Goal: Transaction & Acquisition: Purchase product/service

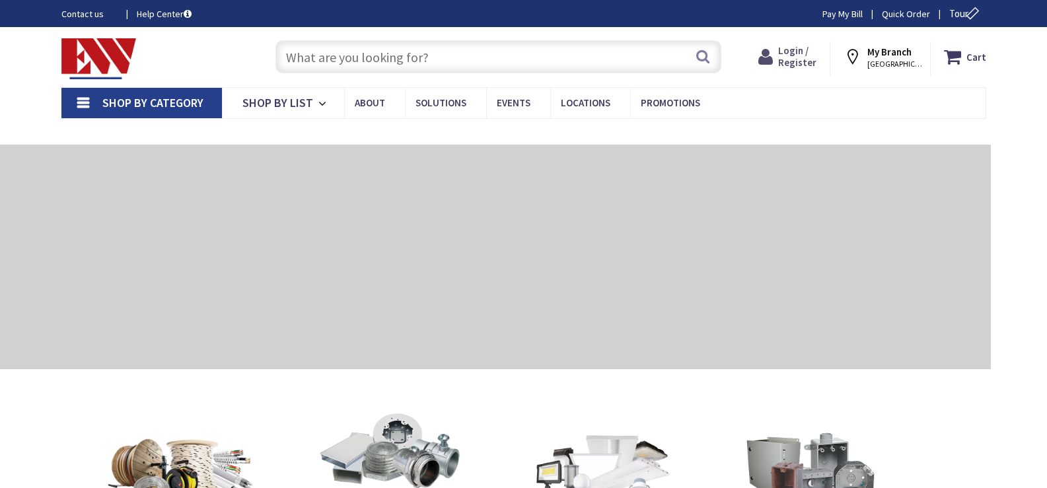
click at [791, 59] on span "Login / Register" at bounding box center [798, 56] width 38 height 24
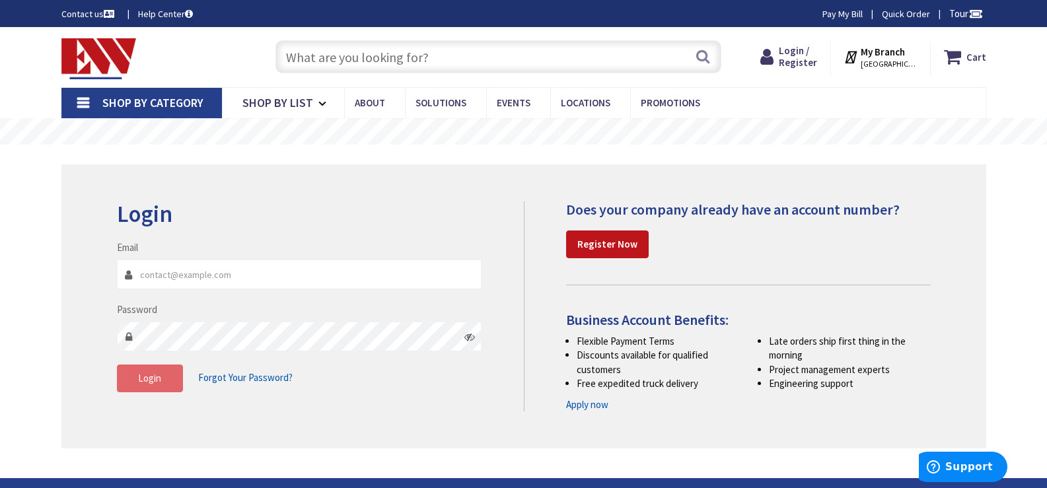
type input "mclavette@electricalsystemsct.com"
click at [151, 389] on button "Login" at bounding box center [150, 379] width 66 height 28
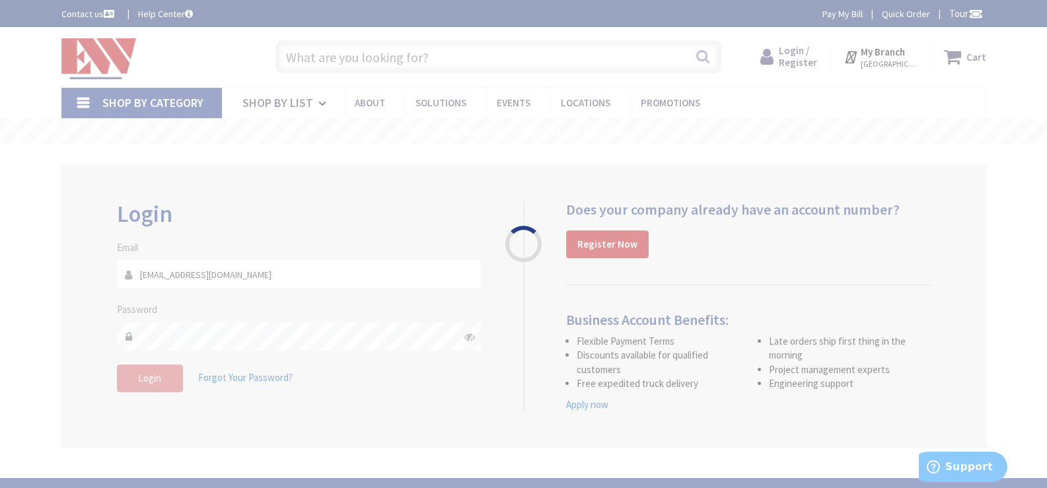
click at [149, 379] on div "Please wait..." at bounding box center [523, 244] width 1047 height 488
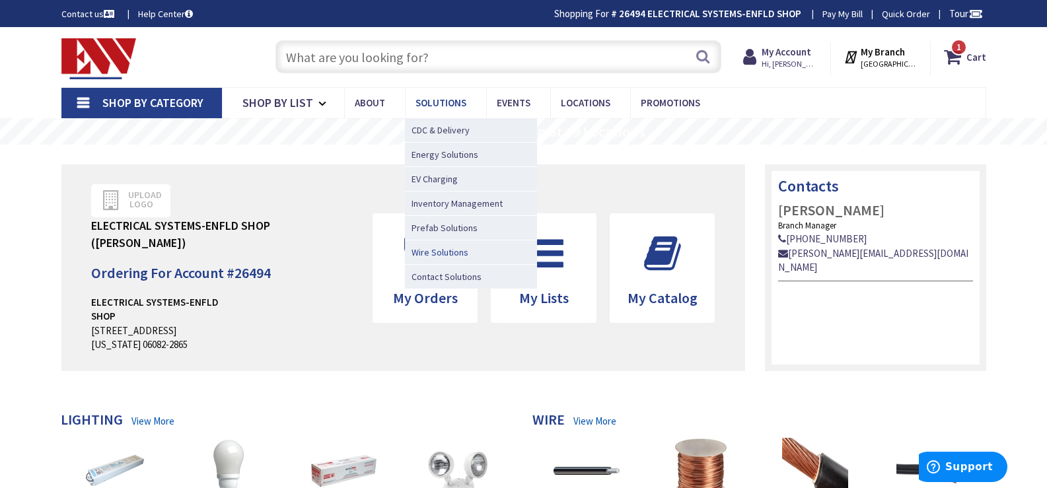
click at [449, 250] on span "Wire Solutions" at bounding box center [440, 252] width 57 height 13
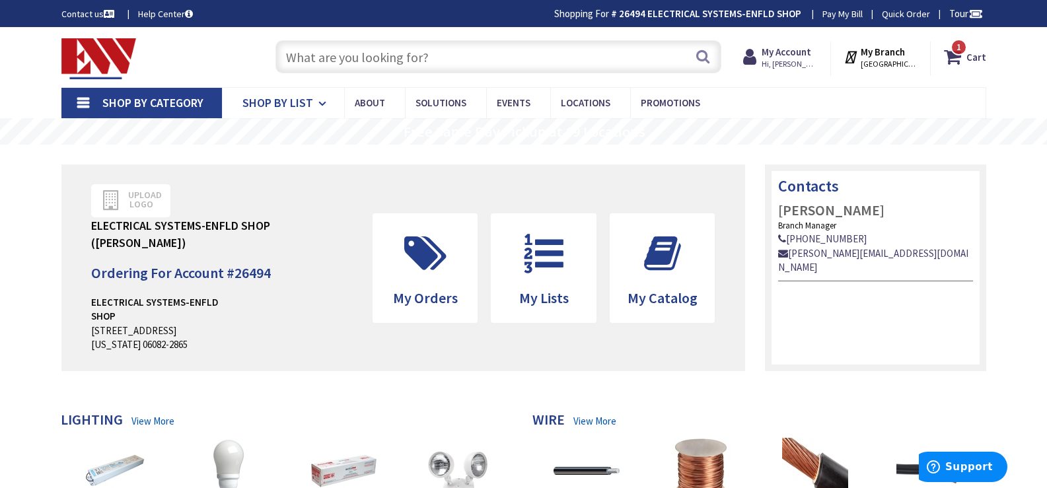
click at [281, 102] on span "Shop By List" at bounding box center [278, 102] width 71 height 15
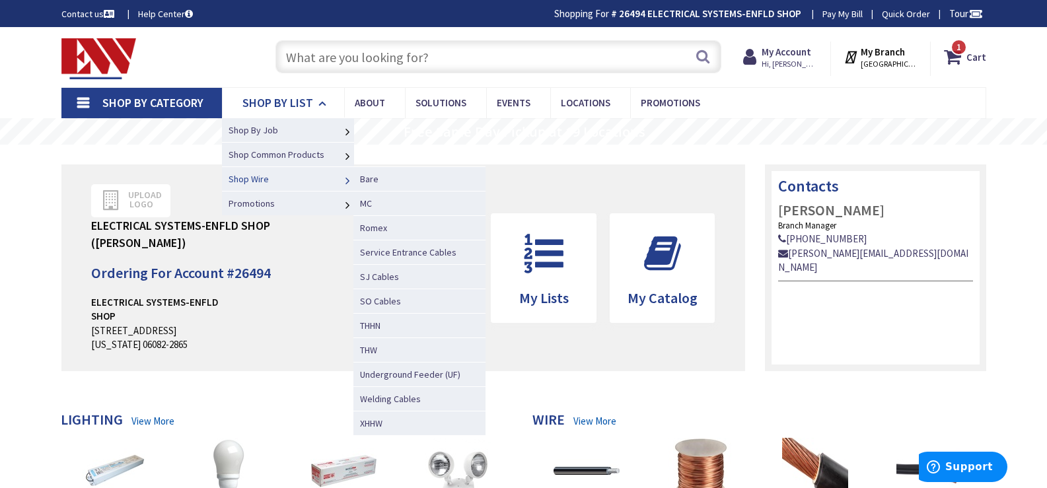
click at [266, 177] on span "Shop Wire" at bounding box center [249, 179] width 40 height 12
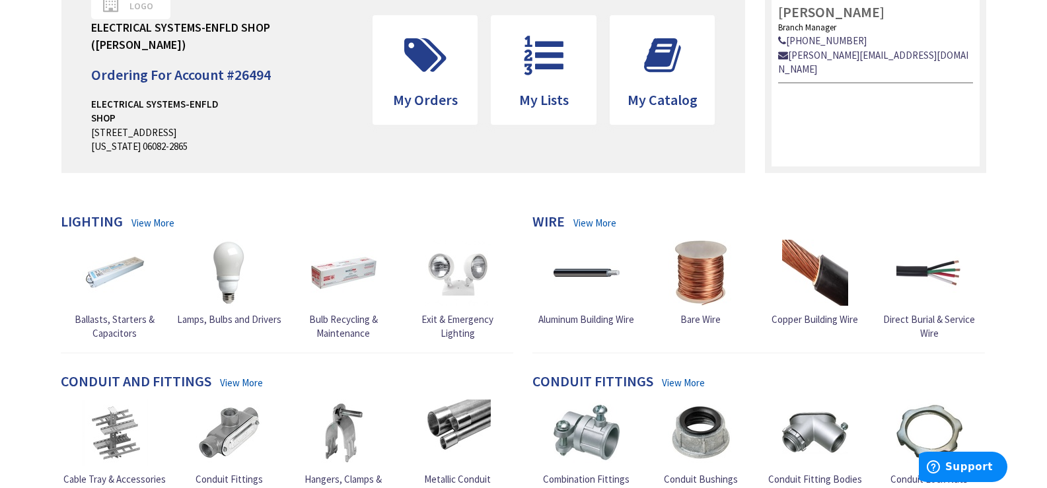
scroll to position [330, 0]
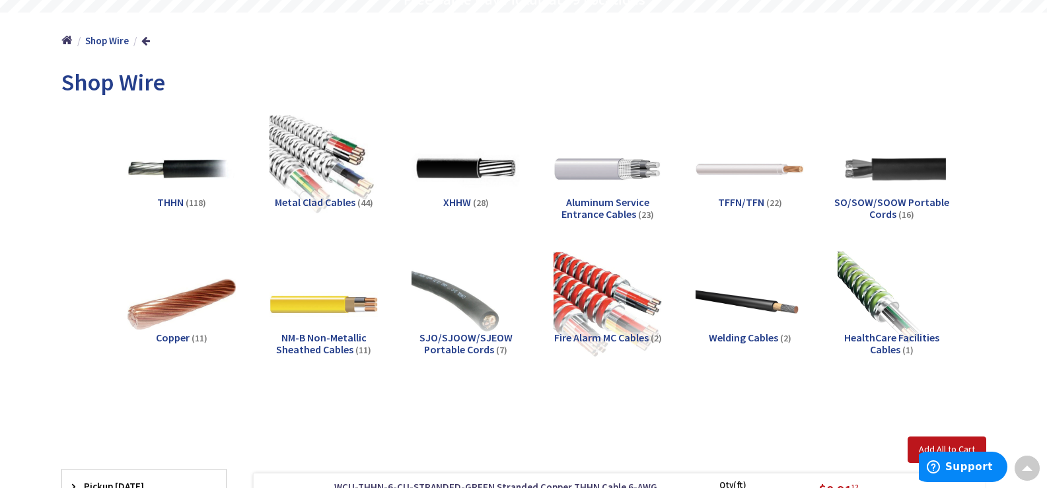
scroll to position [134, 0]
click at [315, 200] on span "Metal Clad Cables" at bounding box center [315, 202] width 81 height 13
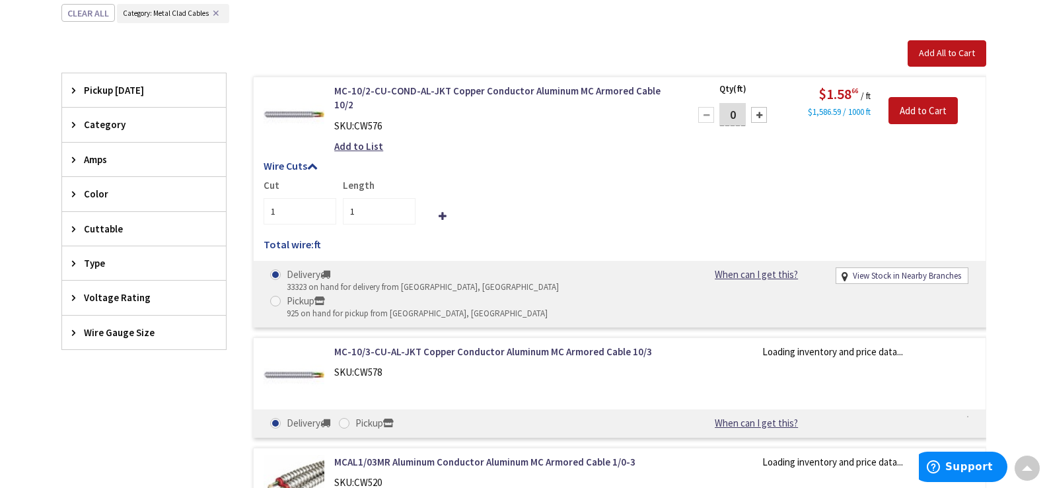
scroll to position [547, 0]
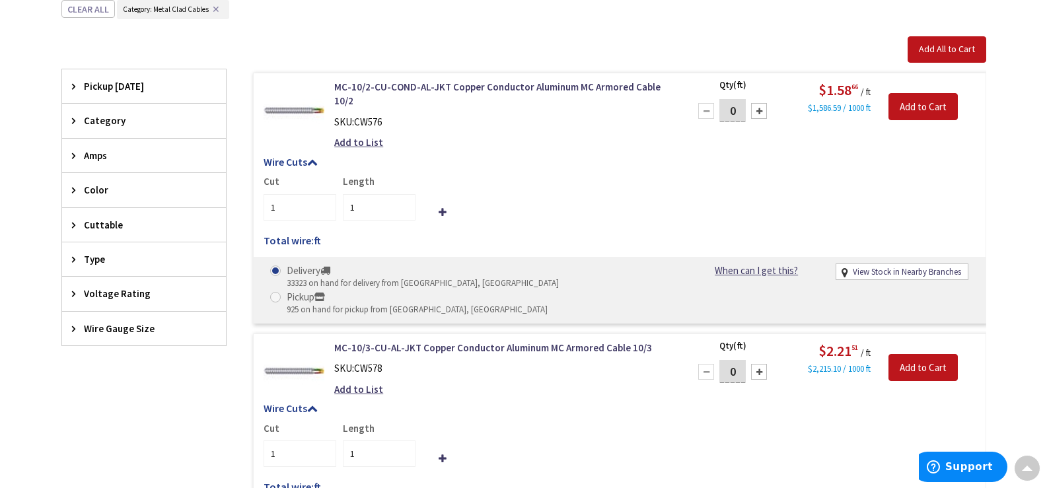
click at [120, 327] on span "Wire Gauge Size" at bounding box center [138, 329] width 108 height 14
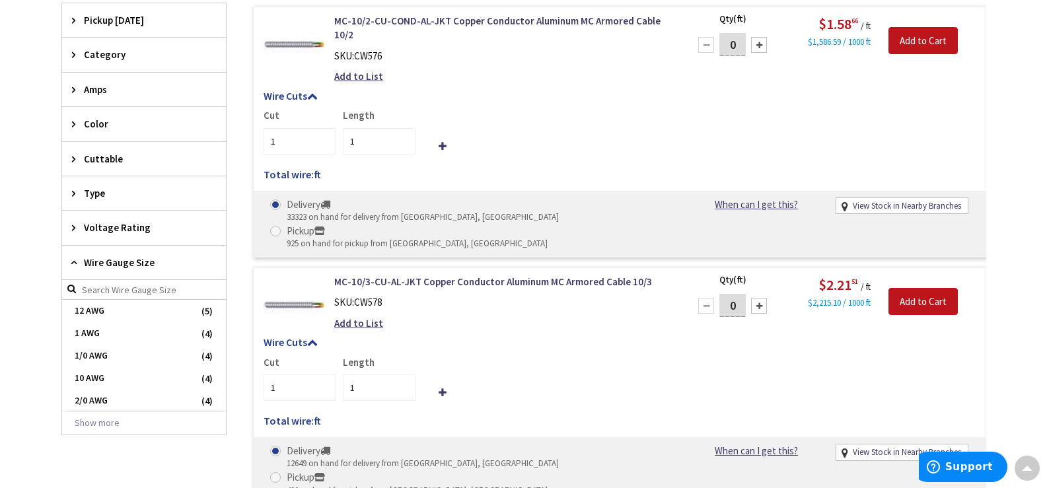
scroll to position [679, 0]
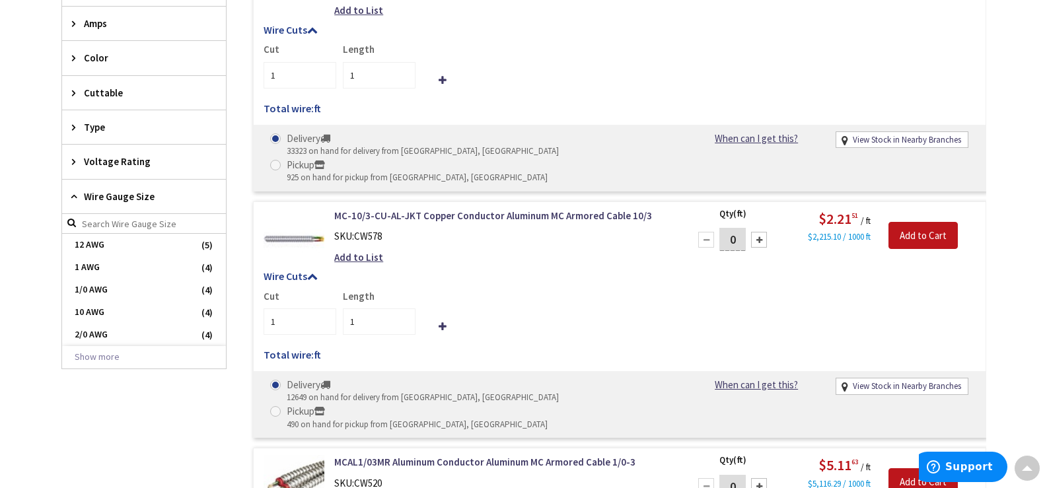
click at [149, 271] on span "1 AWG" at bounding box center [144, 267] width 164 height 22
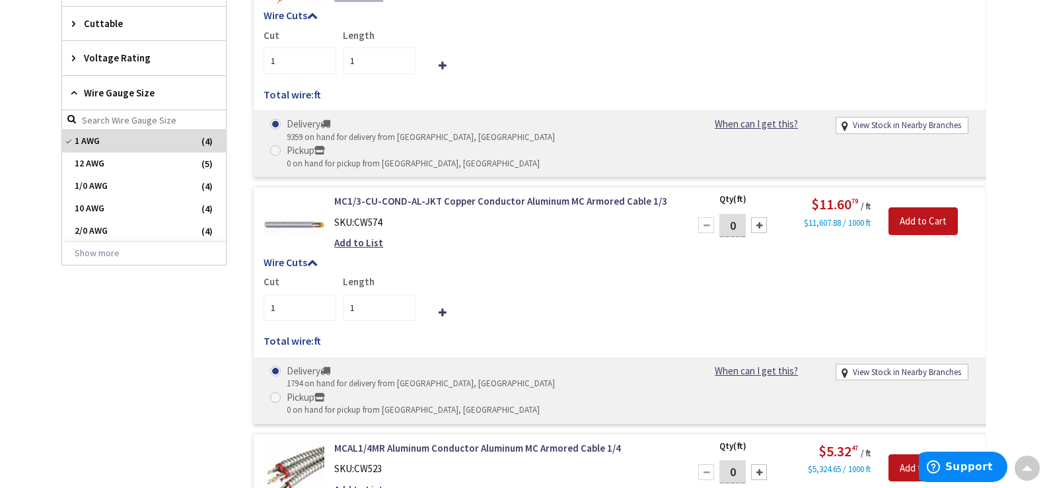
scroll to position [609, 0]
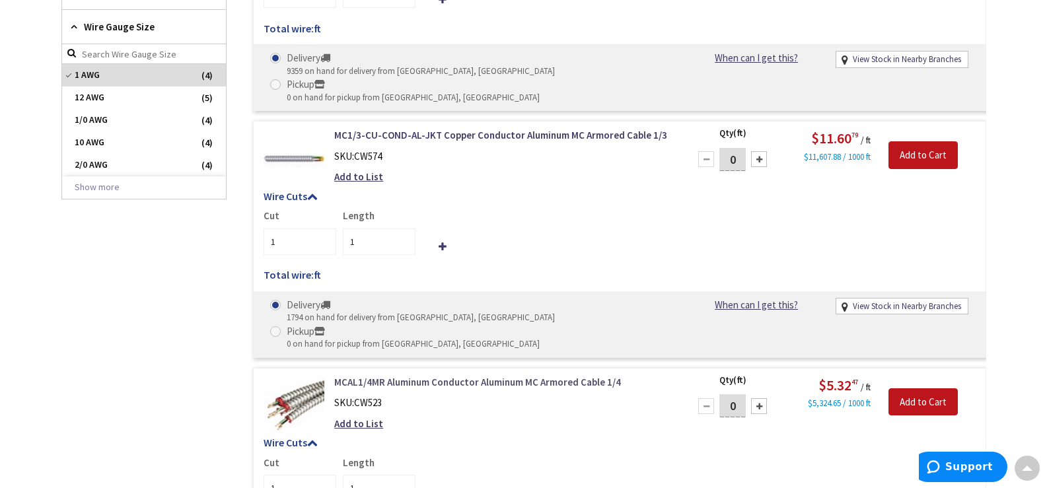
click at [492, 375] on link "MCAL1/4MR Aluminum Conductor Aluminum MC Armored Cable 1/4" at bounding box center [502, 382] width 336 height 14
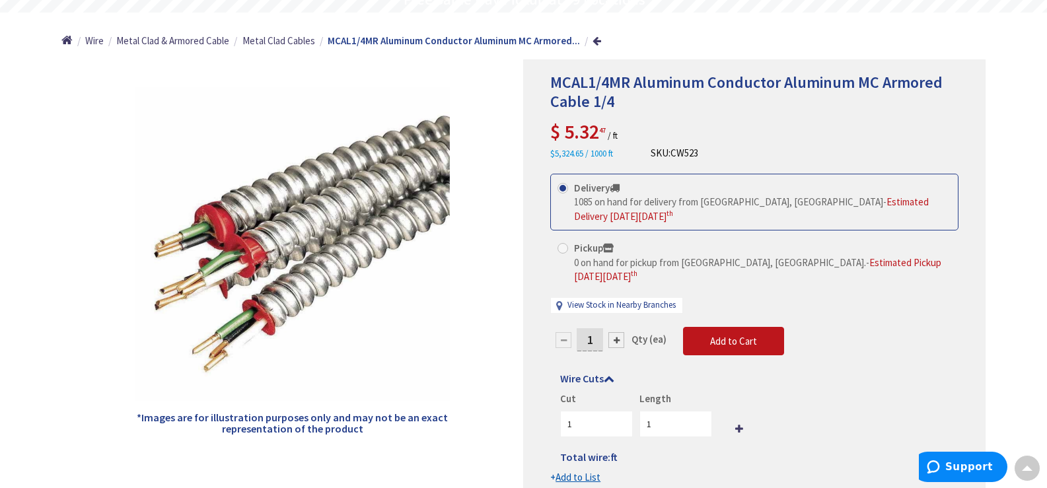
scroll to position [134, 0]
click at [616, 332] on div at bounding box center [617, 340] width 16 height 16
type input "2"
click at [616, 327] on div at bounding box center [754, 279] width 461 height 438
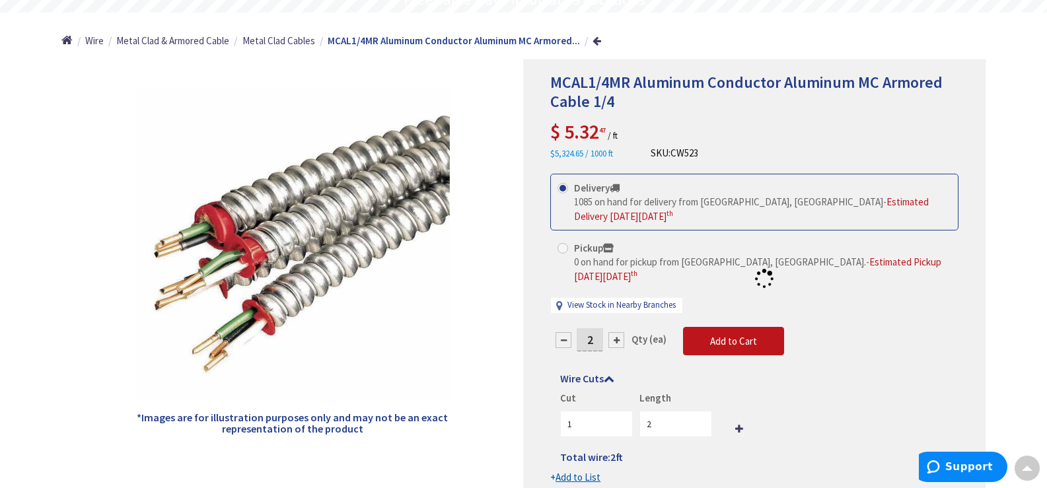
click at [616, 327] on div at bounding box center [754, 279] width 461 height 438
click at [616, 327] on form "This product is Discontinued Delivery 1085 on hand for delivery from Middletown…" at bounding box center [755, 329] width 408 height 311
click at [616, 332] on div at bounding box center [617, 340] width 16 height 16
type input "3"
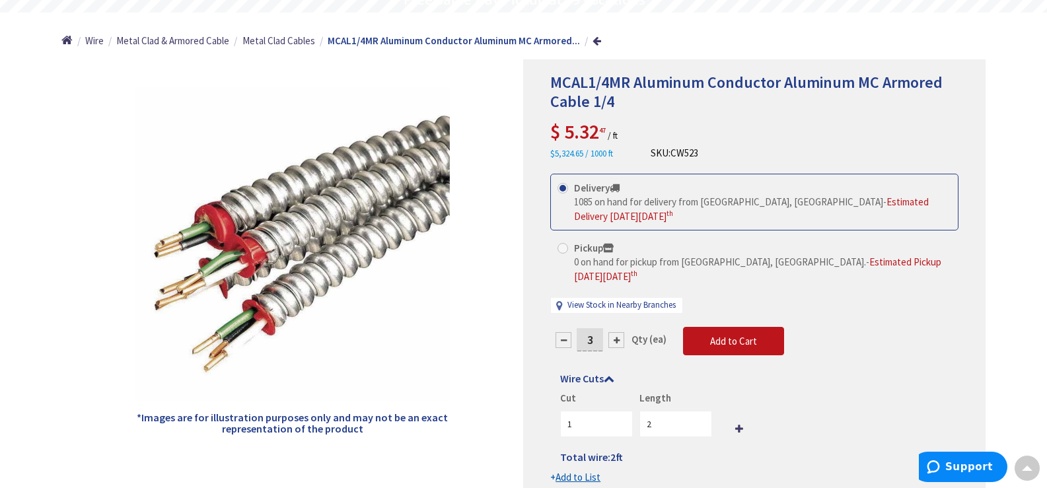
type input "3"
click at [0, 0] on div at bounding box center [0, 0] width 0 height 0
click at [616, 327] on div at bounding box center [754, 279] width 461 height 438
click at [616, 332] on div at bounding box center [617, 340] width 16 height 16
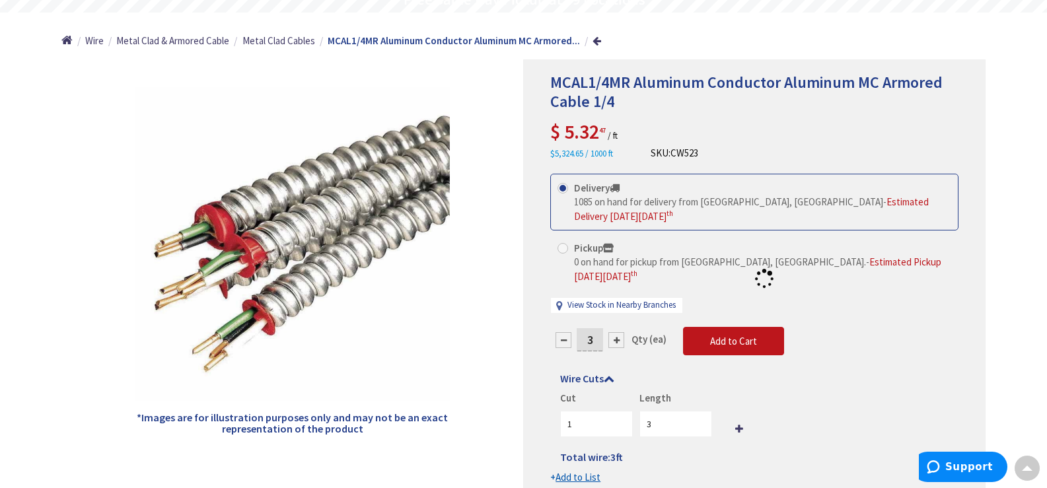
type input "4"
click at [616, 327] on div at bounding box center [754, 279] width 461 height 438
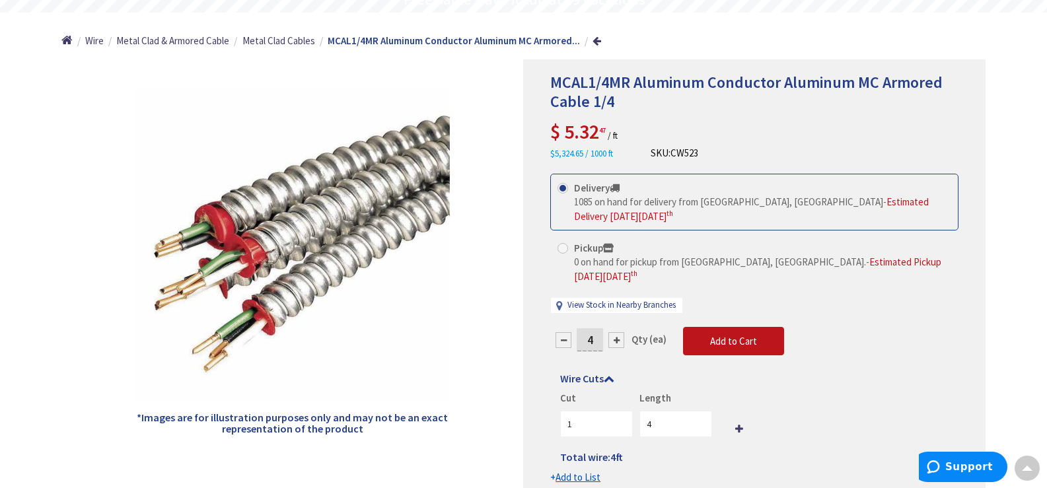
click at [616, 332] on div at bounding box center [617, 340] width 16 height 16
type input "5"
click at [616, 327] on div at bounding box center [754, 279] width 461 height 438
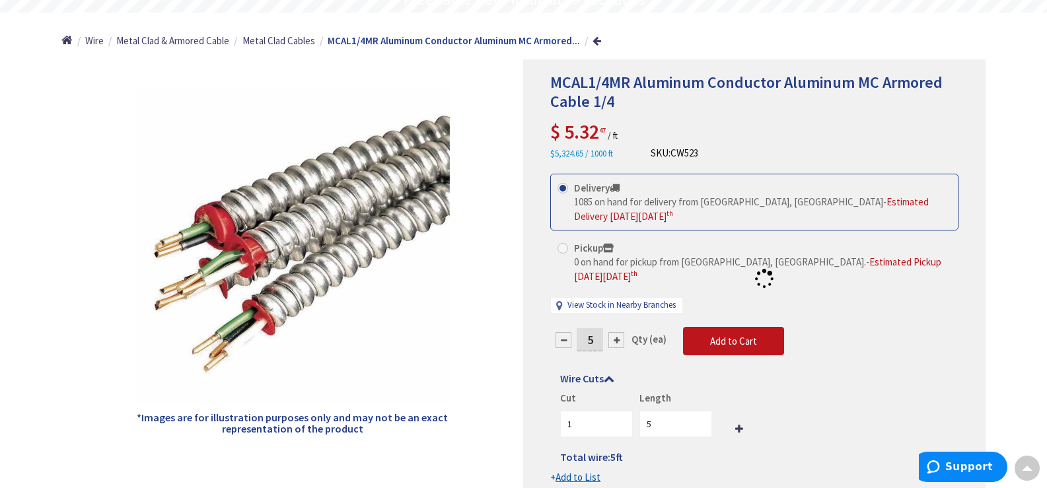
click at [616, 327] on div at bounding box center [754, 279] width 461 height 438
click at [616, 332] on div at bounding box center [617, 340] width 16 height 16
type input "6"
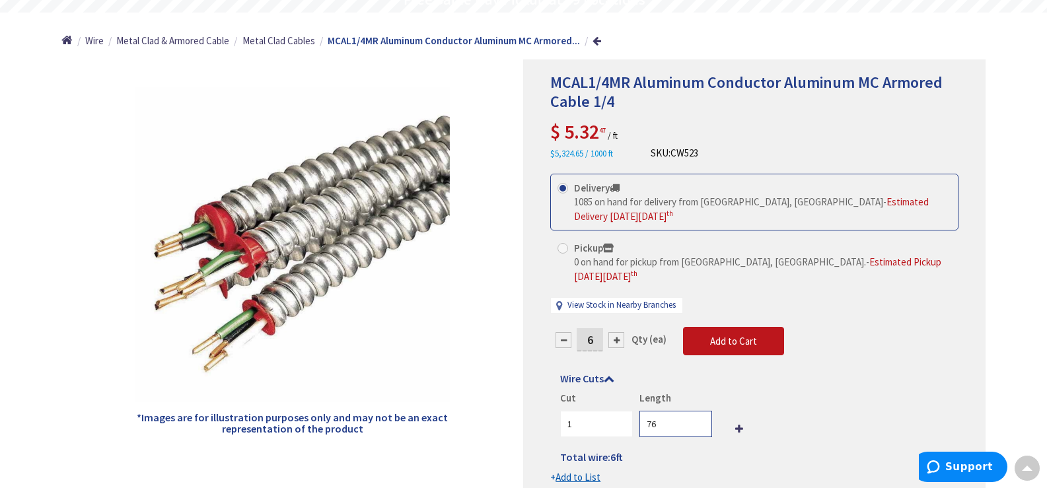
click at [699, 411] on input "76" at bounding box center [676, 424] width 73 height 26
click at [699, 411] on input "77" at bounding box center [676, 424] width 73 height 26
click at [699, 411] on input "78" at bounding box center [676, 424] width 73 height 26
click at [699, 411] on input "79" at bounding box center [676, 424] width 73 height 26
click at [699, 411] on input "80" at bounding box center [676, 424] width 73 height 26
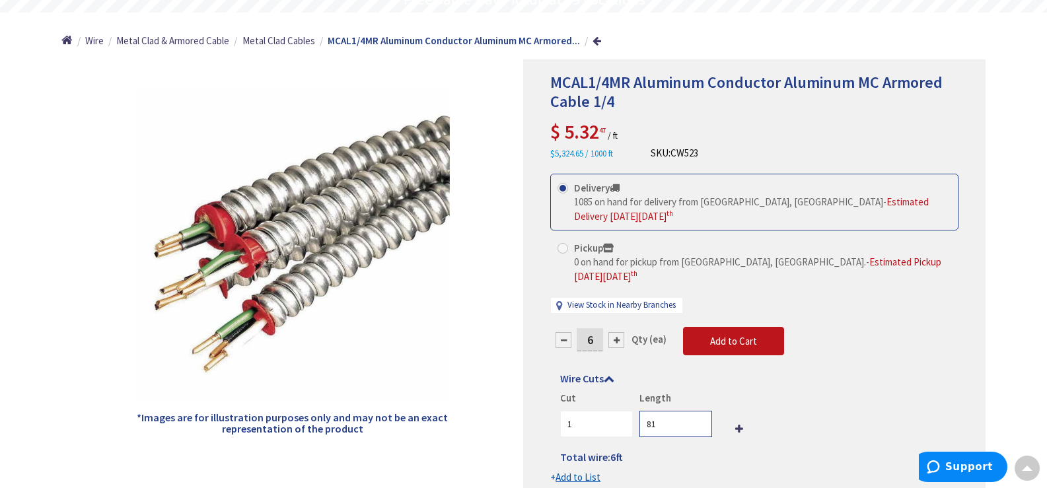
click at [699, 411] on input "81" at bounding box center [676, 424] width 73 height 26
click at [699, 411] on input "82" at bounding box center [676, 424] width 73 height 26
click at [699, 411] on input "83" at bounding box center [676, 424] width 73 height 26
click at [699, 411] on input "84" at bounding box center [676, 424] width 73 height 26
click at [699, 411] on input "85" at bounding box center [676, 424] width 73 height 26
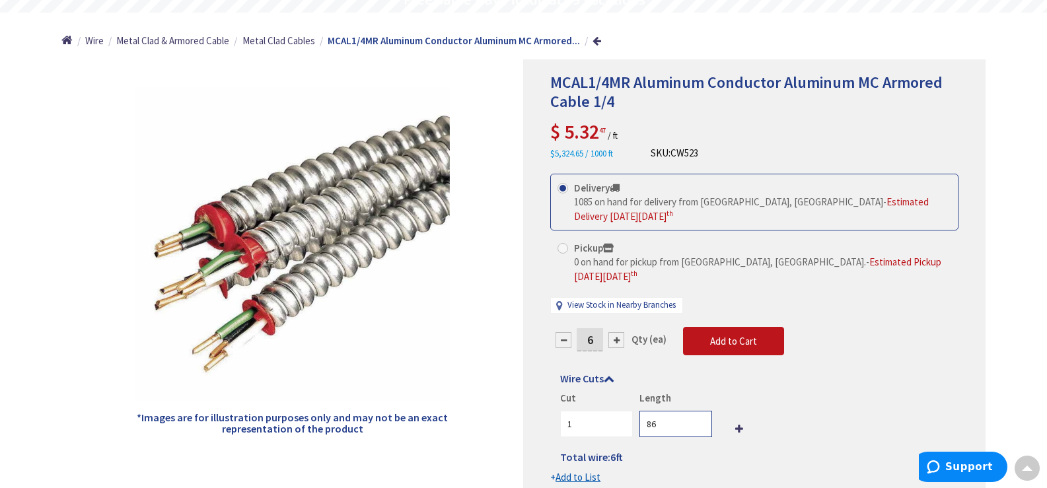
click at [699, 411] on input "86" at bounding box center [676, 424] width 73 height 26
click at [699, 411] on input "87" at bounding box center [676, 424] width 73 height 26
click at [699, 411] on input "88" at bounding box center [676, 424] width 73 height 26
click at [699, 411] on input "89" at bounding box center [676, 424] width 73 height 26
type input "90"
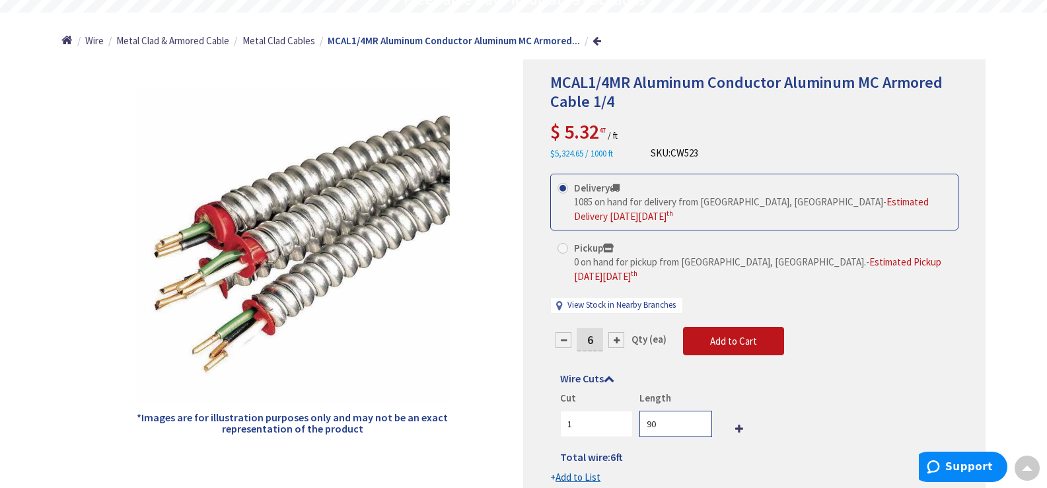
click at [699, 411] on input "90" at bounding box center [676, 424] width 73 height 26
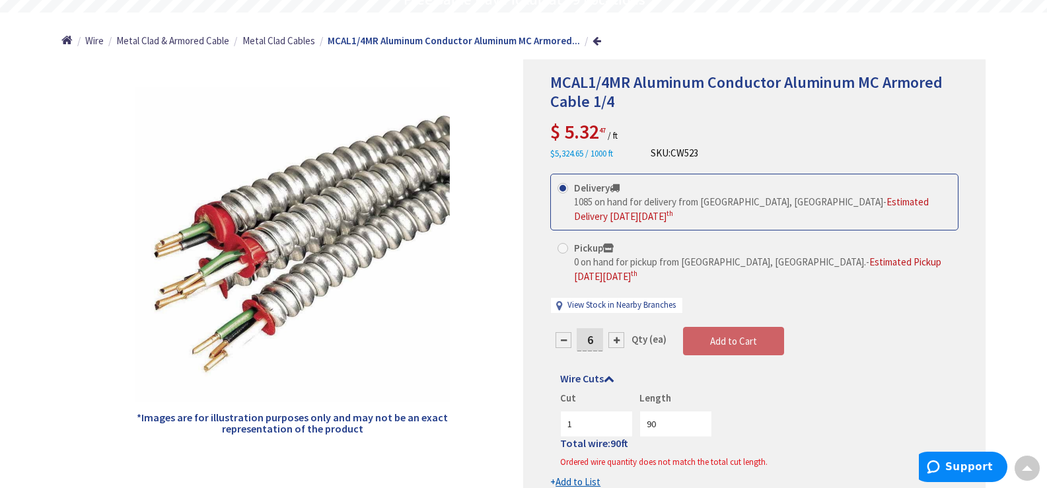
click at [563, 332] on div at bounding box center [564, 340] width 16 height 16
type input "5"
click at [563, 323] on div at bounding box center [754, 281] width 461 height 443
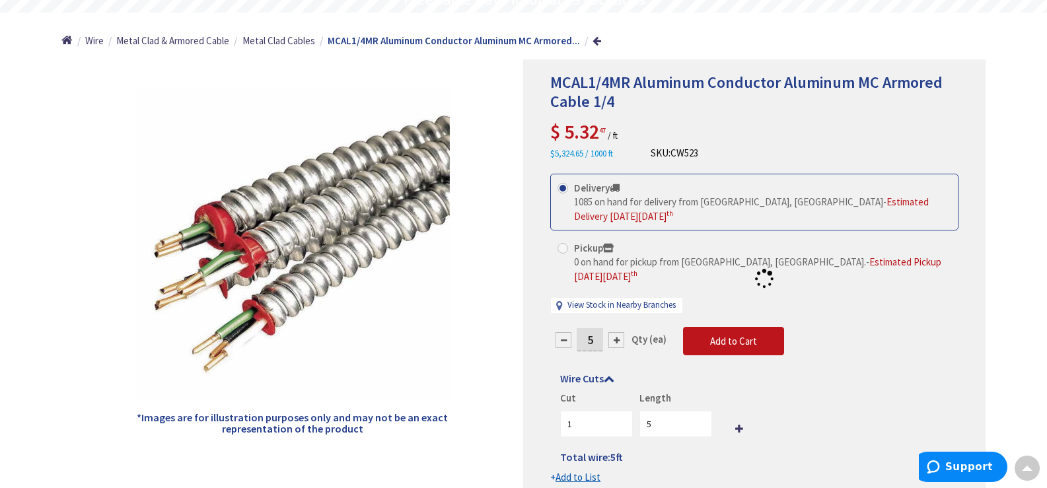
click at [563, 323] on div at bounding box center [754, 279] width 461 height 438
click at [563, 323] on form "This product is Discontinued Delivery 1085 on hand for delivery from Middletown…" at bounding box center [755, 329] width 408 height 311
click at [564, 332] on div at bounding box center [564, 340] width 16 height 16
type input "4"
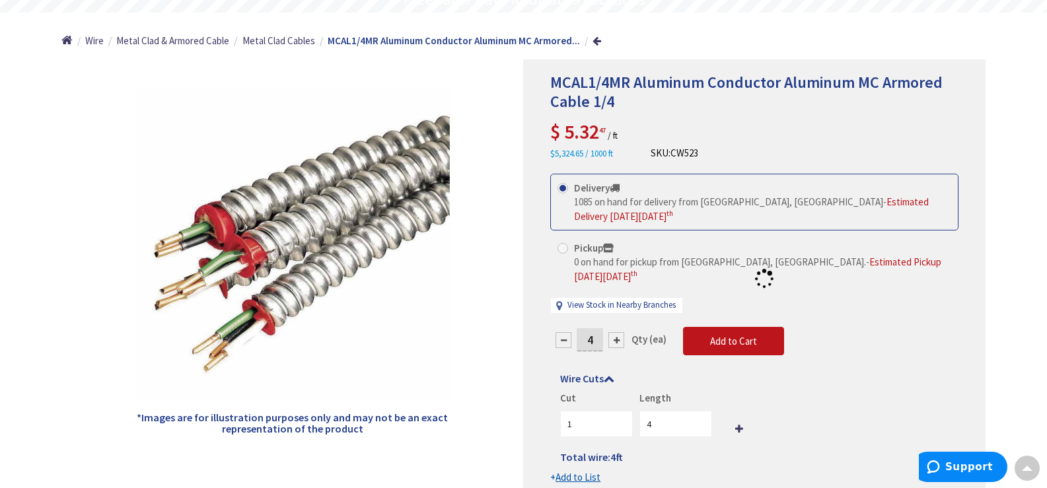
click at [564, 324] on div at bounding box center [754, 279] width 461 height 438
click at [564, 332] on div at bounding box center [564, 340] width 16 height 16
type input "3"
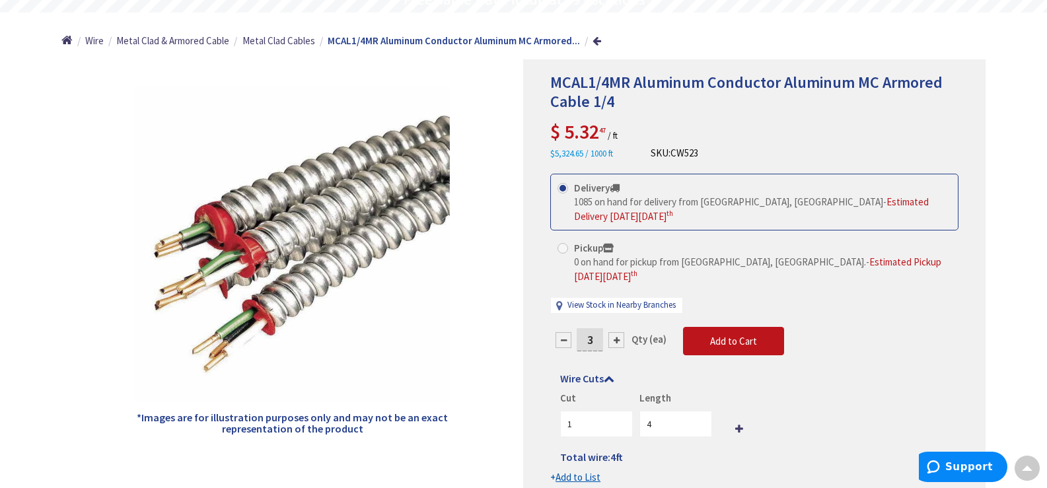
type input "3"
click at [564, 326] on div at bounding box center [754, 279] width 461 height 438
click at [564, 326] on form "This product is Discontinued Delivery 1085 on hand for delivery from Middletown…" at bounding box center [755, 329] width 408 height 311
click at [564, 332] on div at bounding box center [564, 340] width 16 height 16
type input "2"
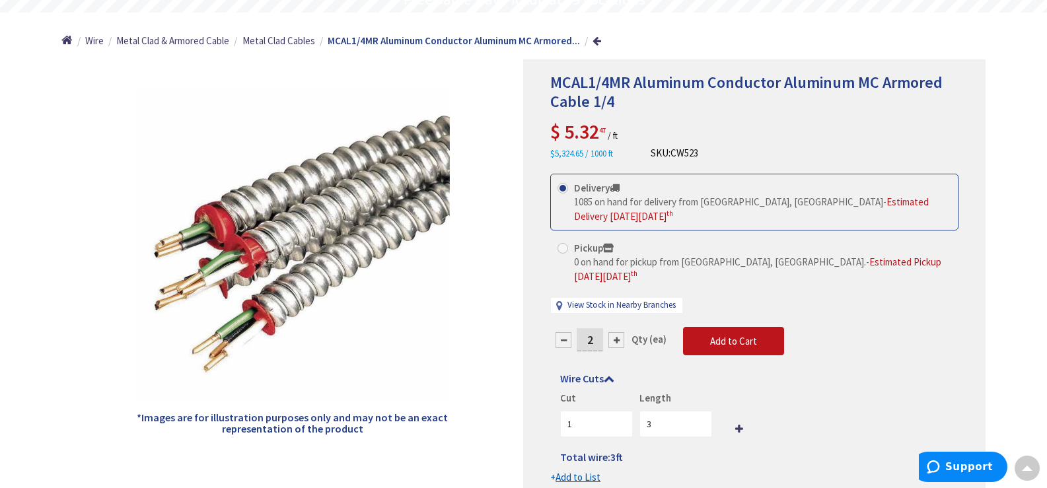
type input "2"
click at [564, 326] on div at bounding box center [754, 279] width 461 height 438
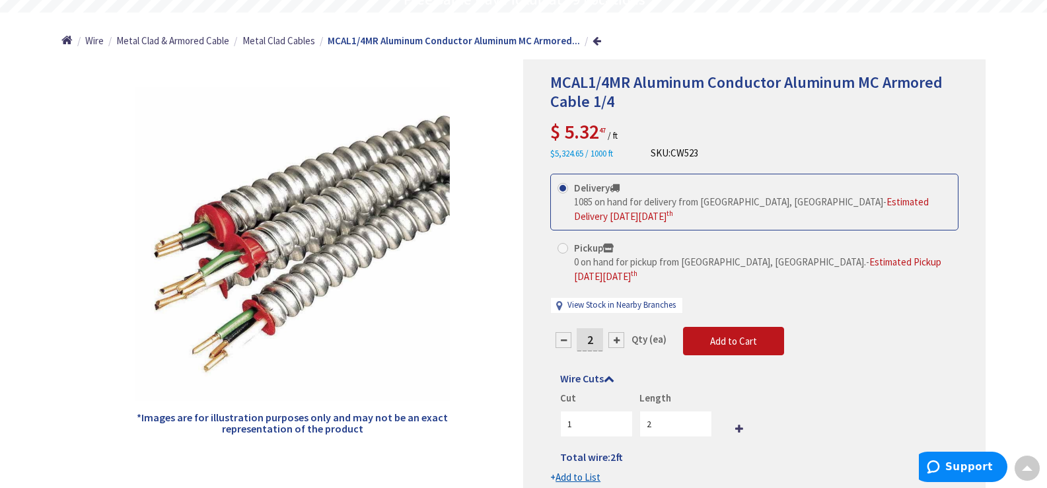
click at [564, 332] on div at bounding box center [564, 340] width 16 height 16
type input "1"
click at [564, 326] on div at bounding box center [754, 279] width 461 height 438
click at [564, 332] on div at bounding box center [564, 340] width 16 height 16
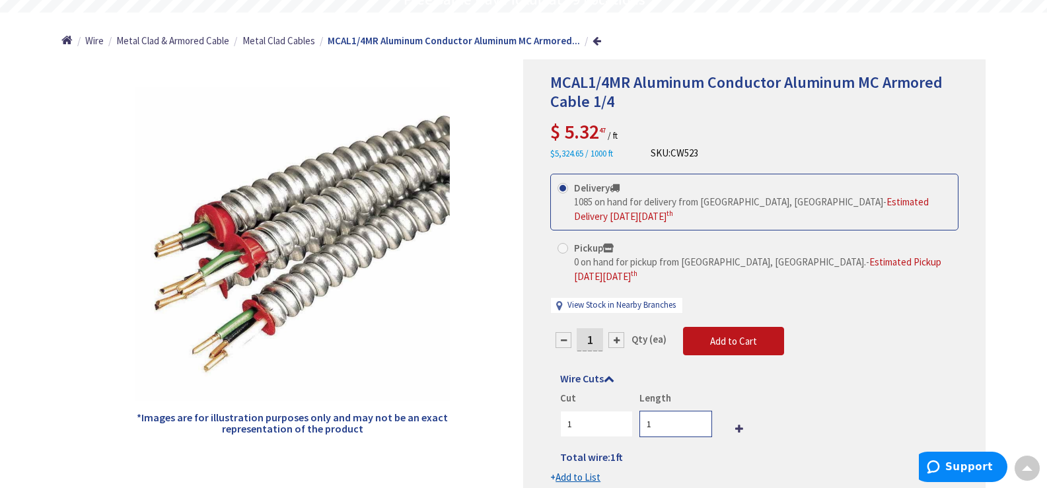
drag, startPoint x: 665, startPoint y: 407, endPoint x: 638, endPoint y: 411, distance: 27.4
click at [638, 411] on div "Length 1" at bounding box center [672, 414] width 79 height 46
type input "90"
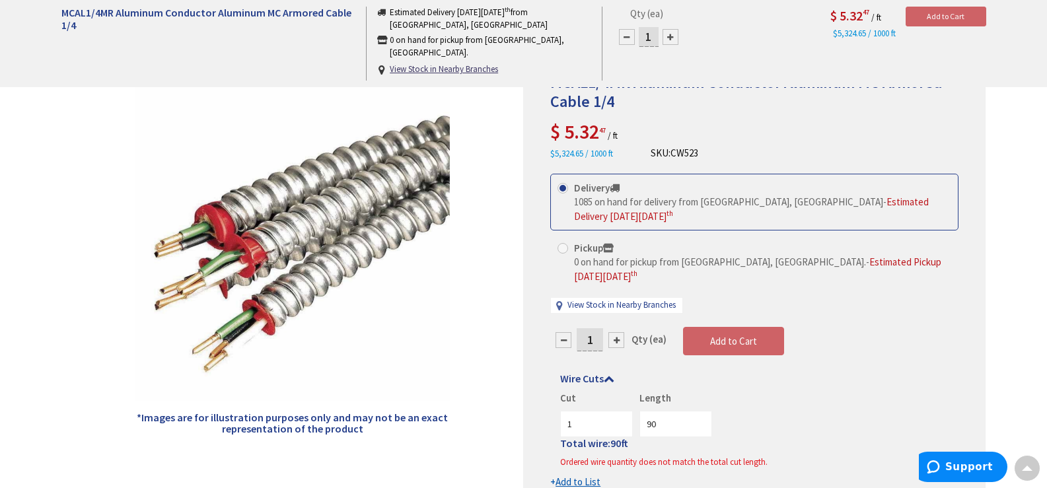
scroll to position [200, 0]
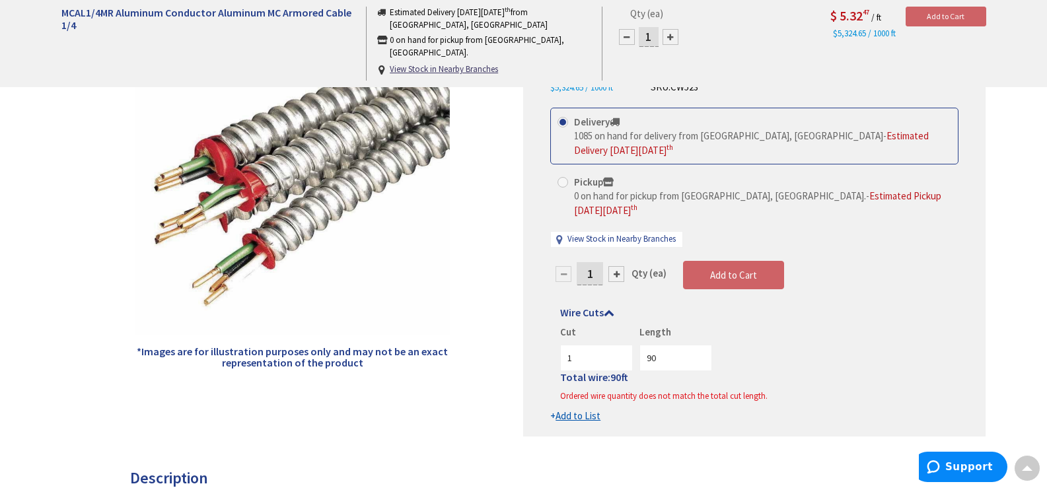
drag, startPoint x: 596, startPoint y: 256, endPoint x: 575, endPoint y: 258, distance: 21.2
click at [575, 261] on div "1" at bounding box center [590, 274] width 79 height 26
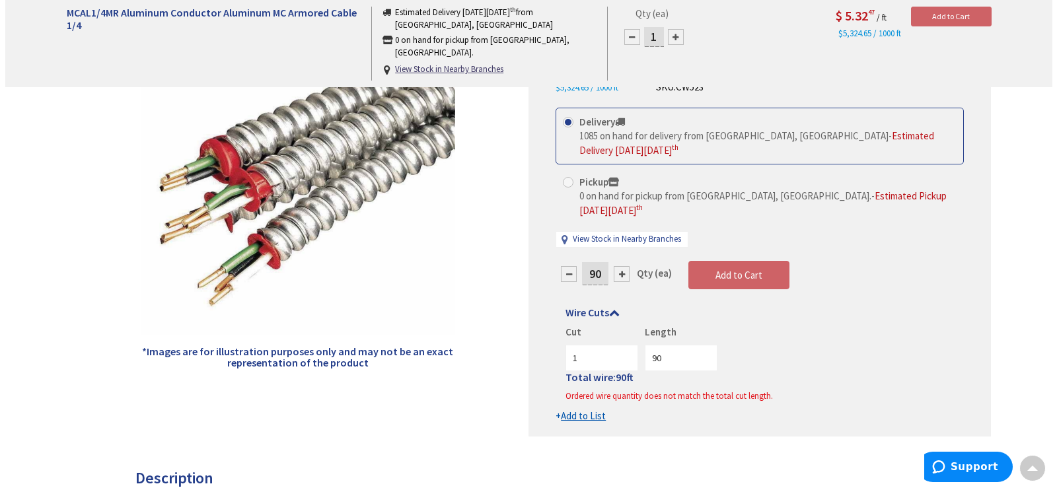
scroll to position [134, 0]
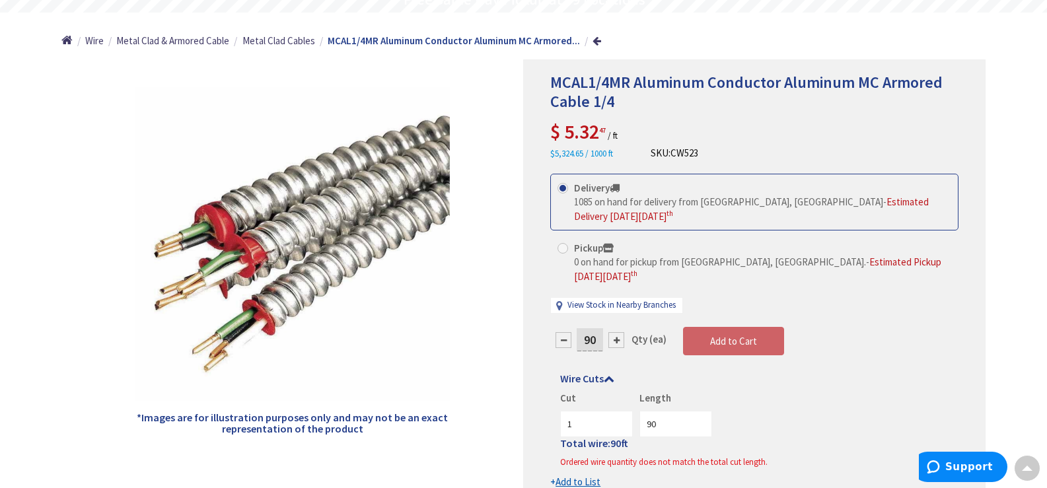
drag, startPoint x: 599, startPoint y: 324, endPoint x: 580, endPoint y: 326, distance: 19.3
click at [580, 328] on input "90" at bounding box center [590, 339] width 26 height 23
type input "100"
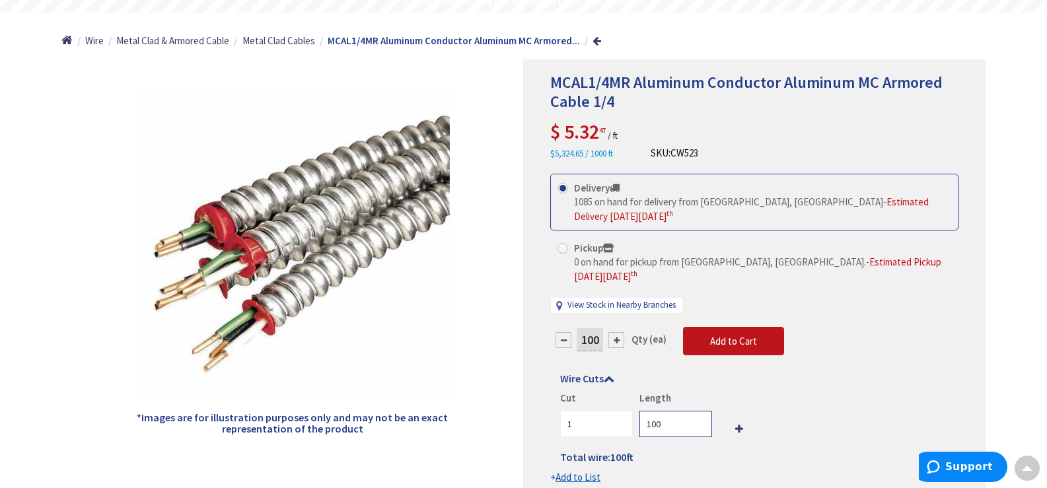
drag, startPoint x: 671, startPoint y: 411, endPoint x: 631, endPoint y: 411, distance: 40.3
click at [631, 411] on div "Cut 1 Length 100" at bounding box center [754, 414] width 389 height 46
click at [715, 335] on span "Add to Cart" at bounding box center [733, 341] width 47 height 13
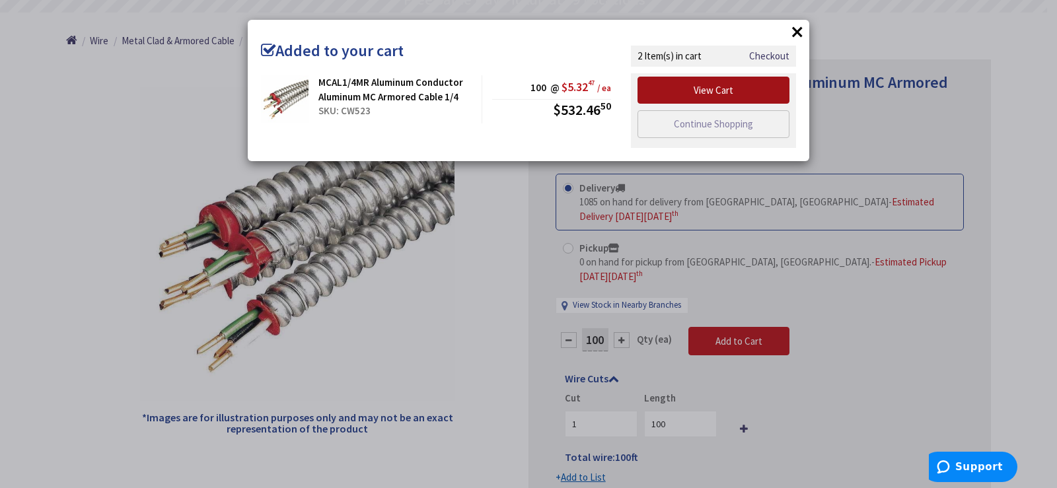
click at [726, 92] on link "View Cart" at bounding box center [714, 91] width 152 height 28
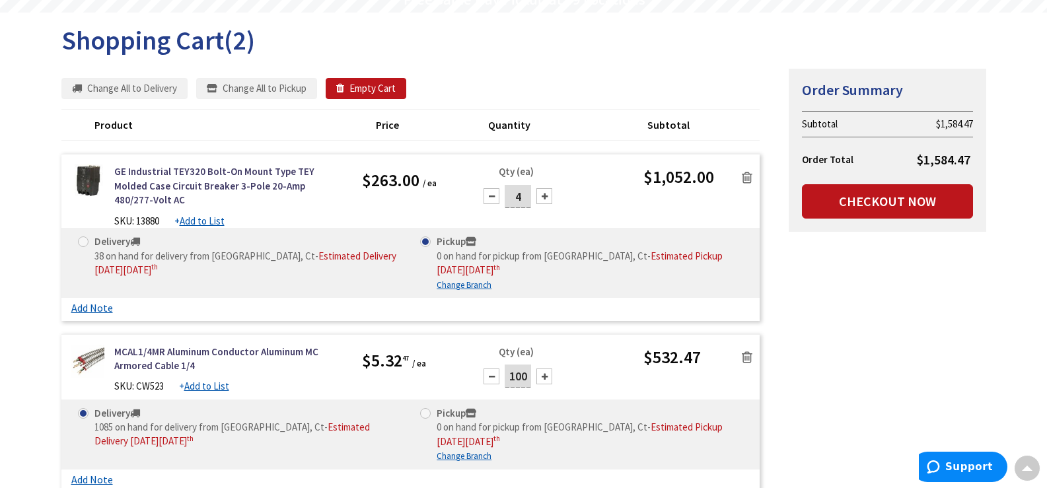
scroll to position [134, 0]
click at [488, 200] on div at bounding box center [492, 196] width 16 height 16
type input "2"
click at [746, 177] on icon at bounding box center [747, 177] width 11 height 13
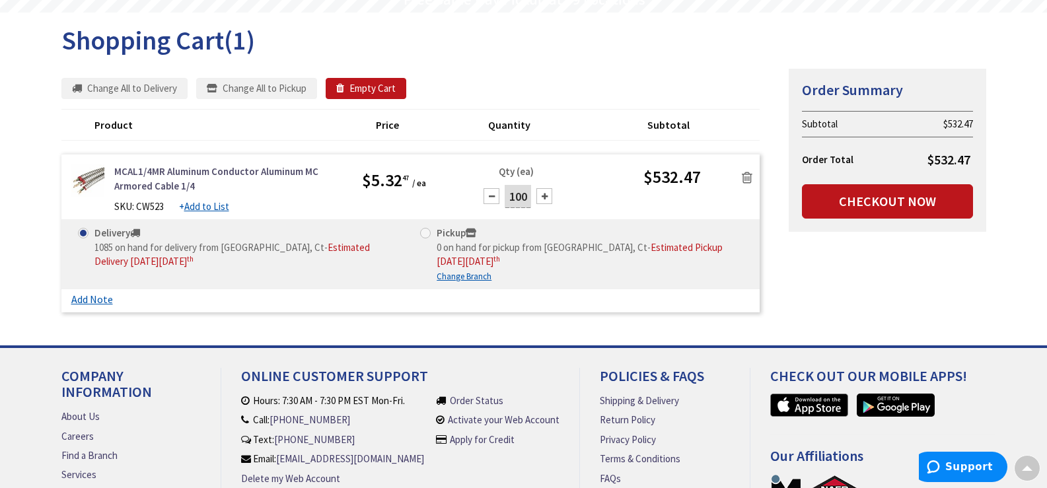
click at [178, 171] on link "MCAL1/4MR Aluminum Conductor Aluminum MC Armored Cable 1/4" at bounding box center [228, 179] width 229 height 28
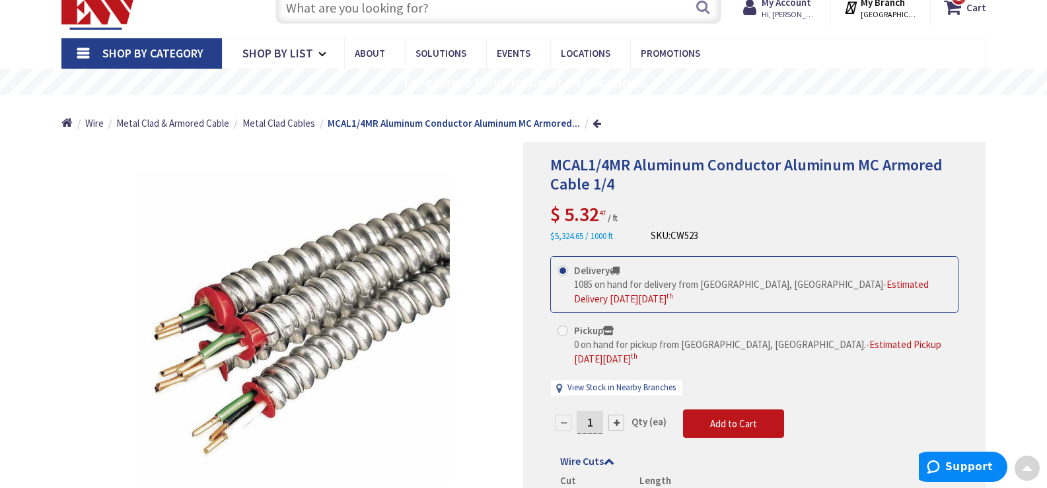
scroll to position [46, 0]
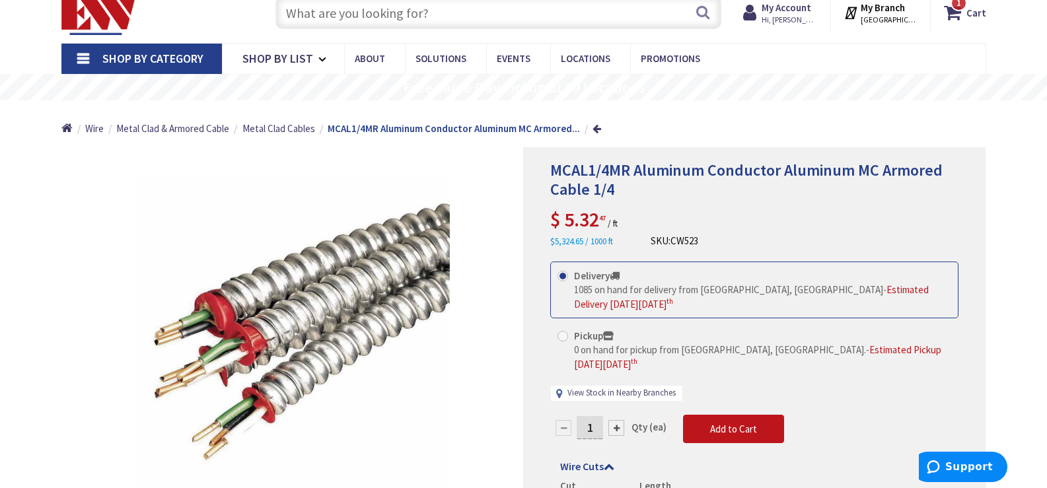
click at [602, 387] on link "View Stock in Nearby Branches" at bounding box center [622, 393] width 108 height 13
select select "data-availability"
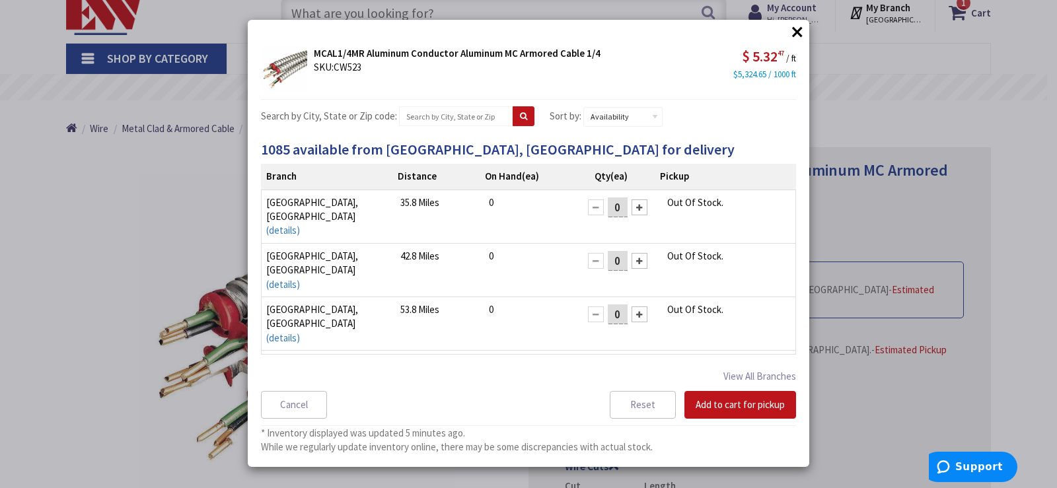
click at [796, 33] on button "×" at bounding box center [798, 32] width 20 height 20
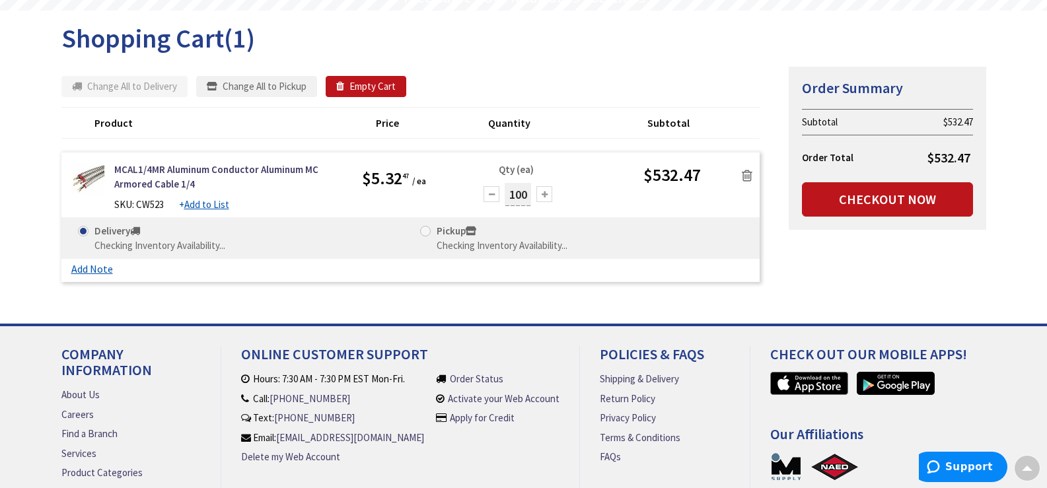
scroll to position [136, 0]
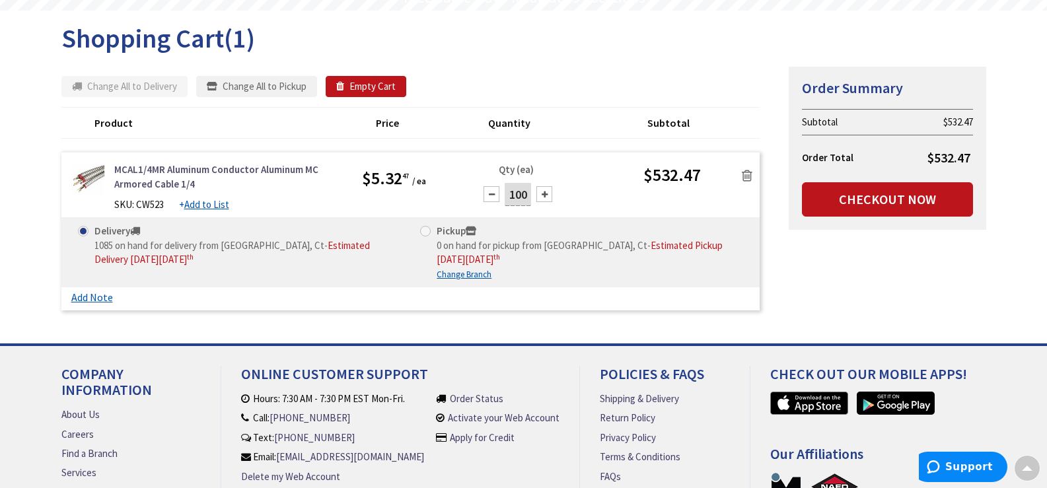
click at [237, 171] on link "MCAL1/4MR Aluminum Conductor Aluminum MC Armored Cable 1/4" at bounding box center [228, 177] width 229 height 28
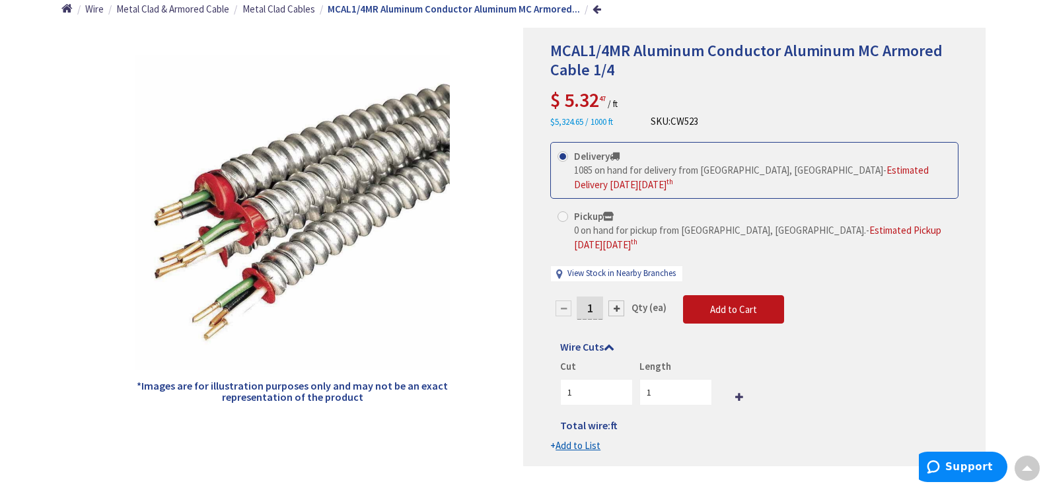
scroll to position [100, 0]
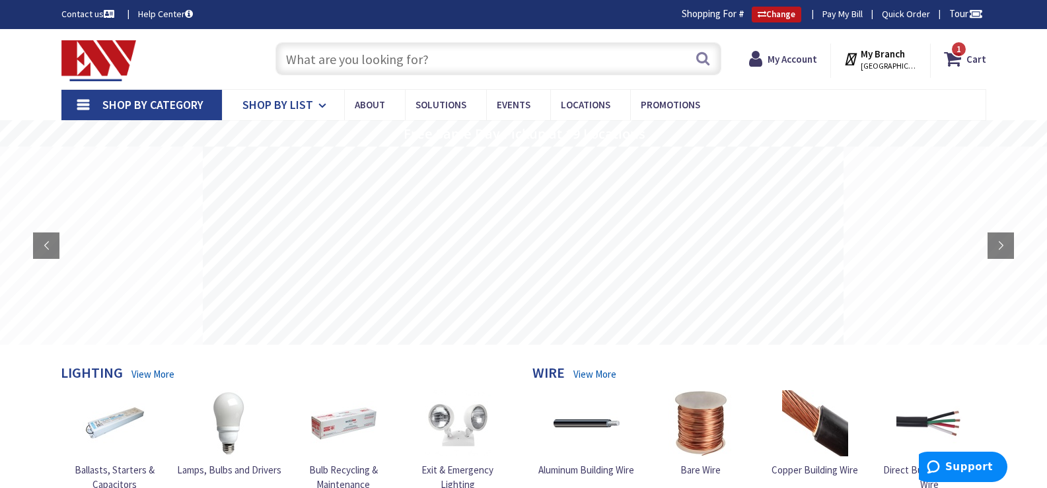
click at [262, 102] on span "Shop By List" at bounding box center [278, 104] width 71 height 15
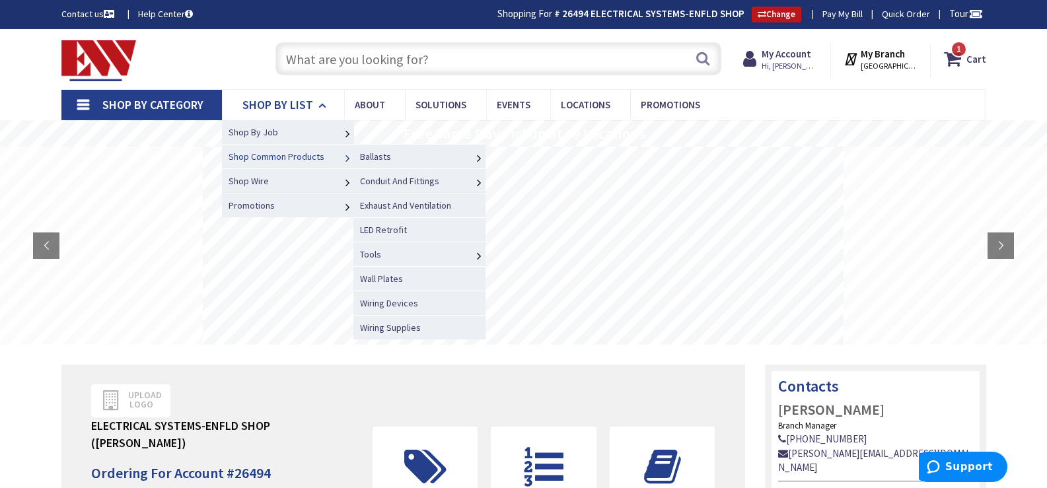
click at [278, 157] on span "Shop Common Products" at bounding box center [277, 157] width 96 height 12
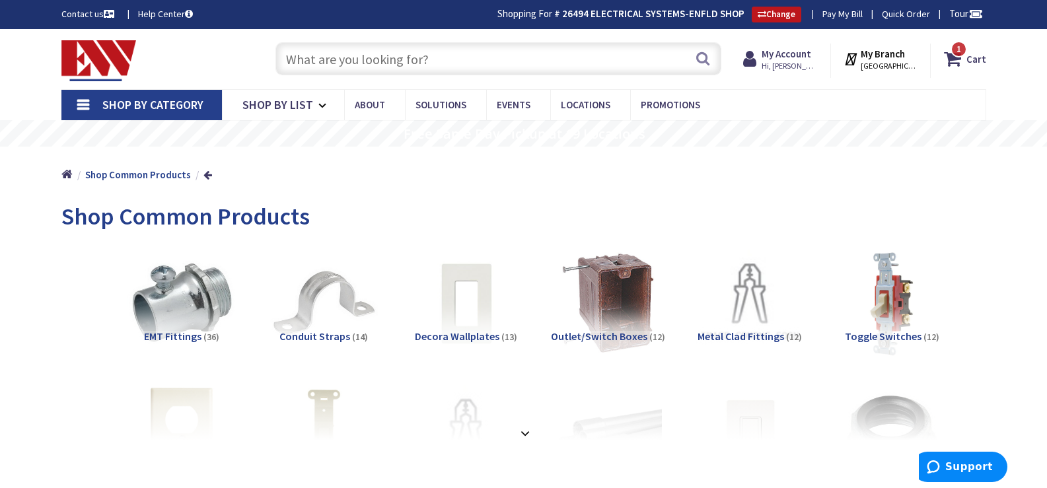
click at [364, 59] on input "text" at bounding box center [499, 58] width 446 height 33
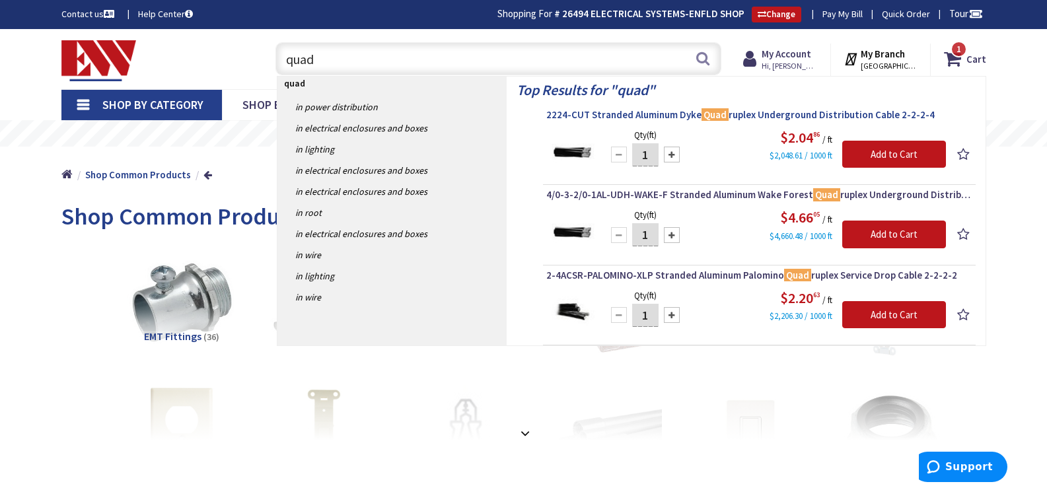
type input "quad"
click at [784, 116] on span "2224-CUT Stranded Aluminum Dyke Quad ruplex Underground Distribution Cable 2-2-…" at bounding box center [760, 114] width 426 height 13
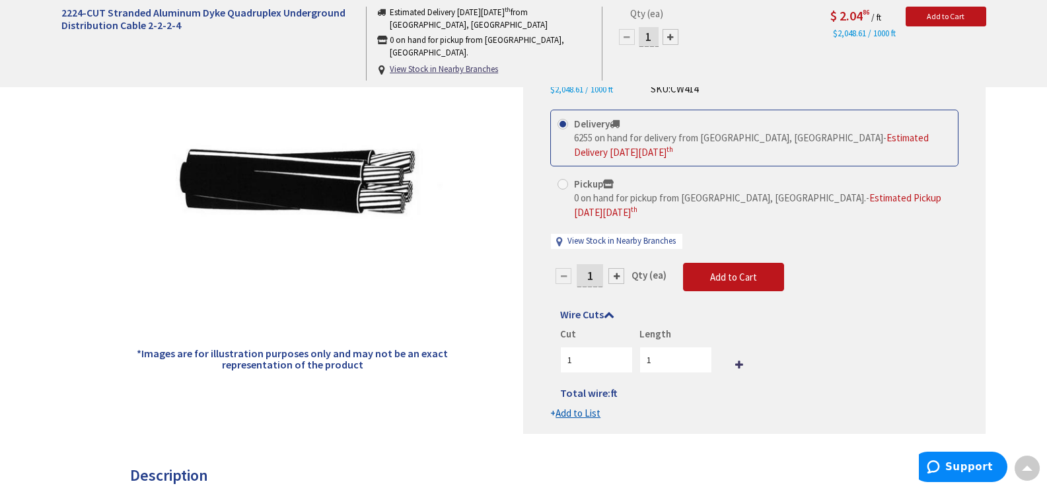
scroll to position [132, 0]
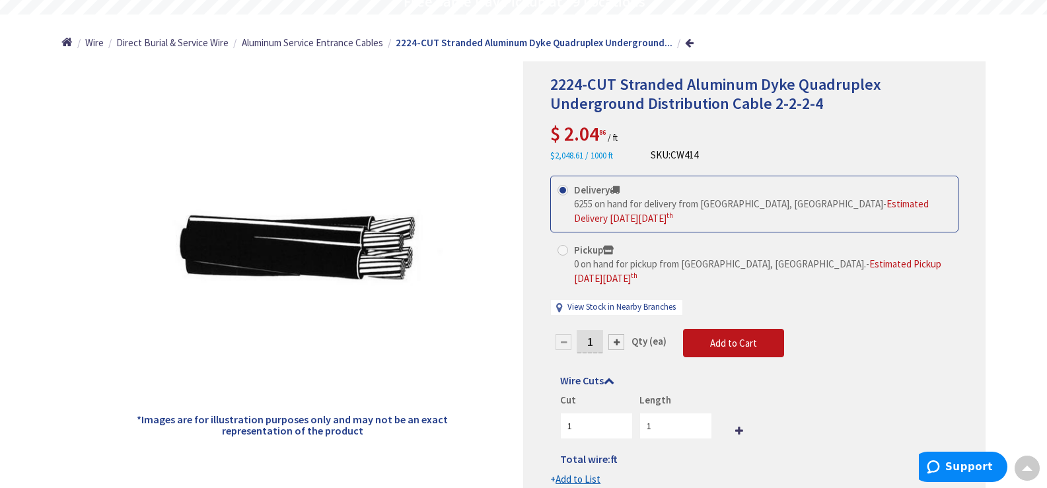
drag, startPoint x: 599, startPoint y: 327, endPoint x: 580, endPoint y: 327, distance: 19.8
click at [580, 330] on input "1" at bounding box center [590, 341] width 26 height 23
type input "500"
click at [740, 329] on form "This product is Discontinued Delivery 6255 on hand for delivery from [GEOGRAPHI…" at bounding box center [755, 331] width 408 height 311
type input "500"
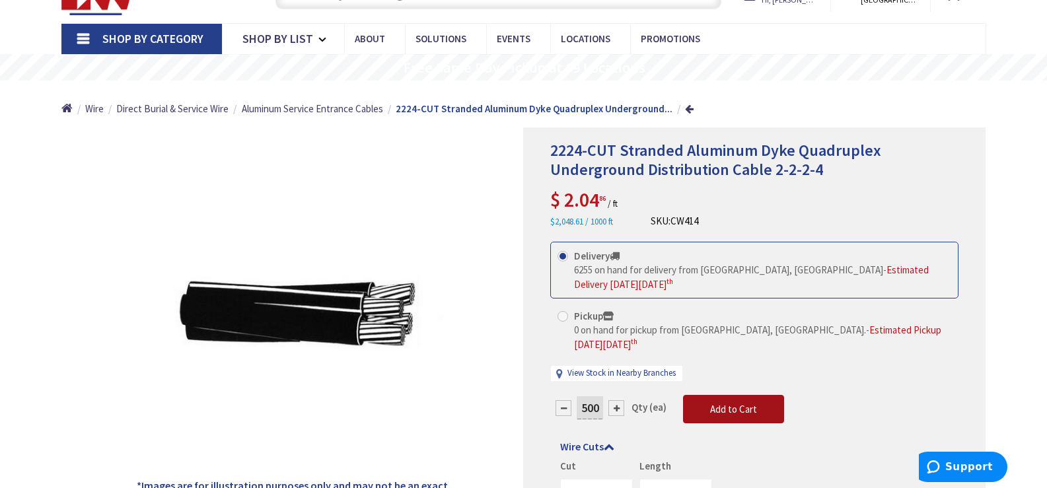
scroll to position [0, 0]
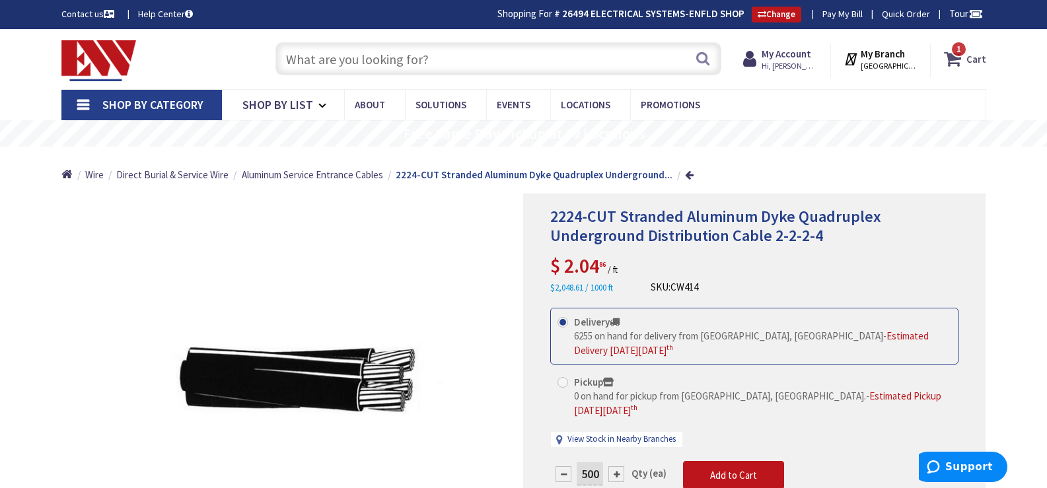
click at [958, 54] on span "1" at bounding box center [959, 49] width 5 height 11
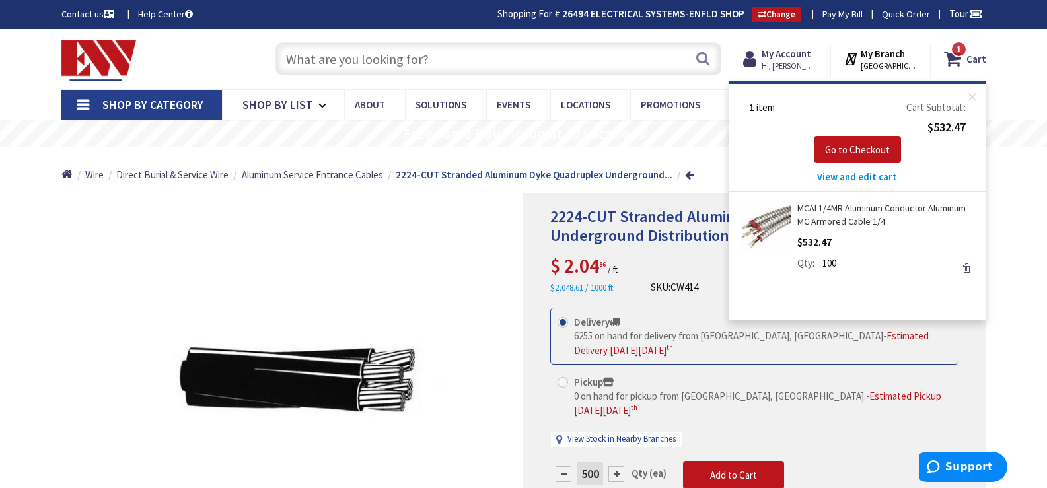
click at [966, 268] on link "Remove" at bounding box center [967, 268] width 19 height 19
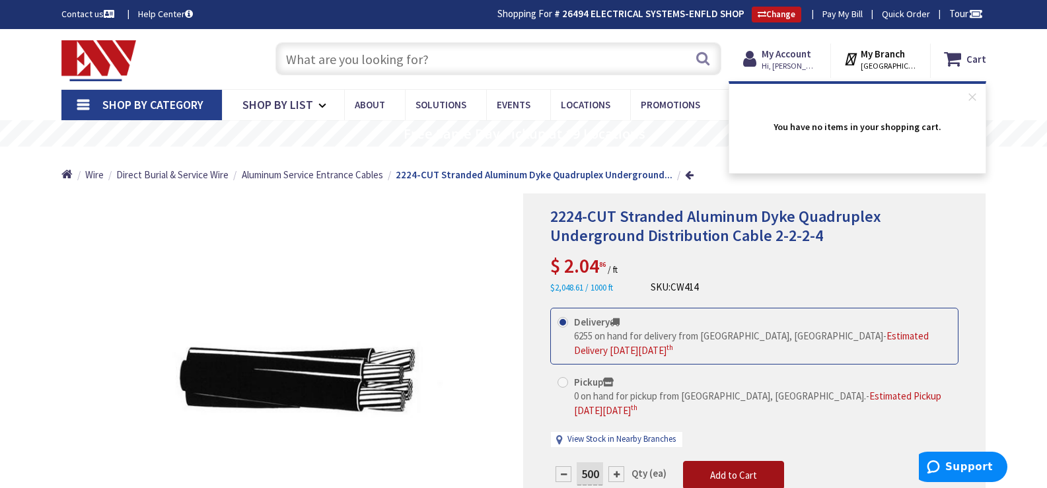
click at [710, 469] on span "Add to Cart" at bounding box center [733, 475] width 47 height 13
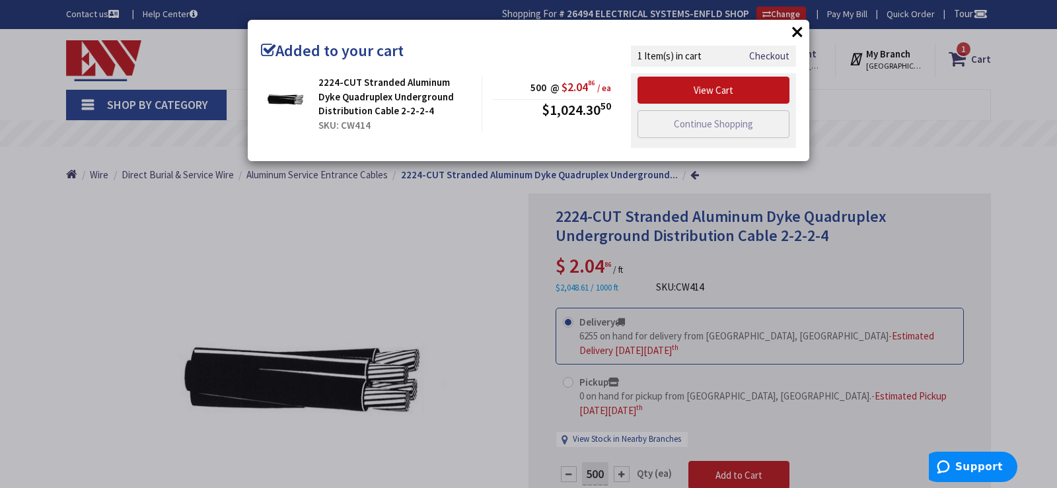
click at [797, 32] on button "×" at bounding box center [798, 32] width 20 height 20
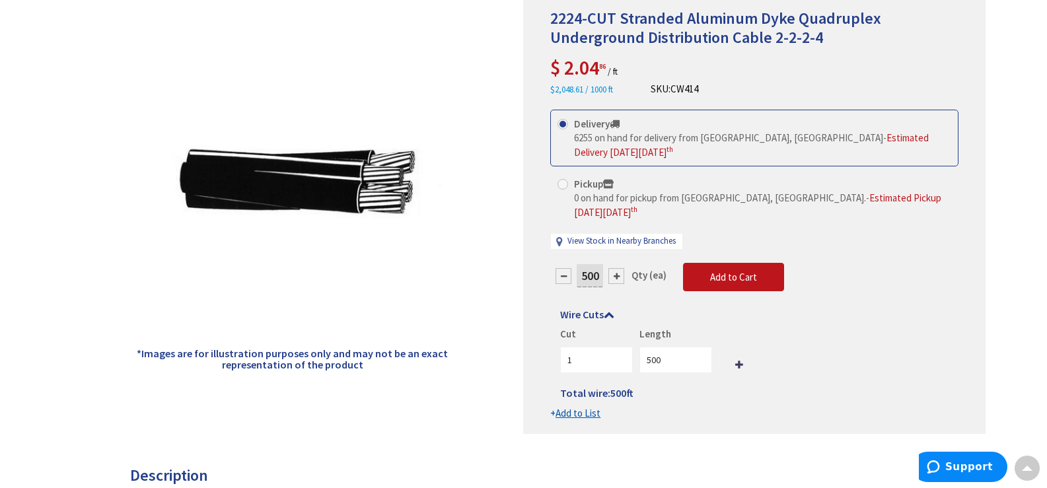
scroll to position [132, 0]
